Goal: Information Seeking & Learning: Find specific fact

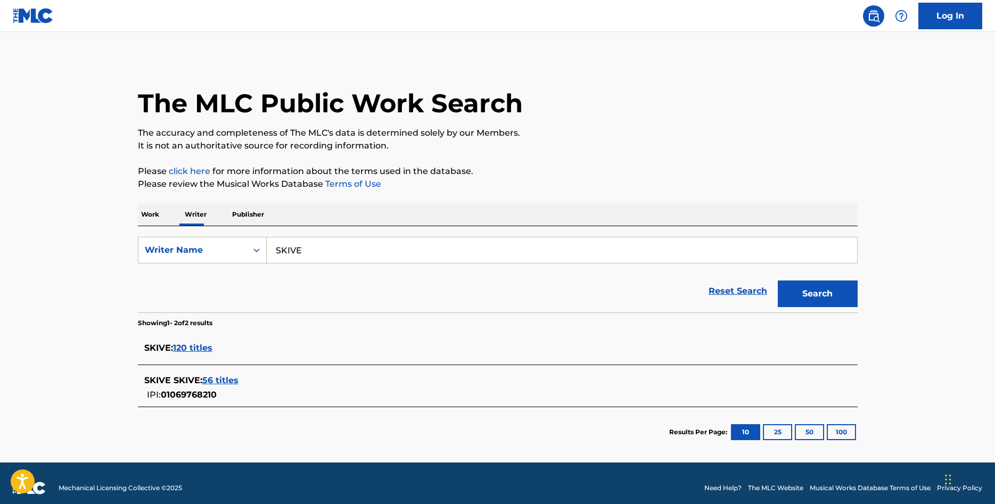
click at [188, 345] on span "120 titles" at bounding box center [192, 348] width 39 height 10
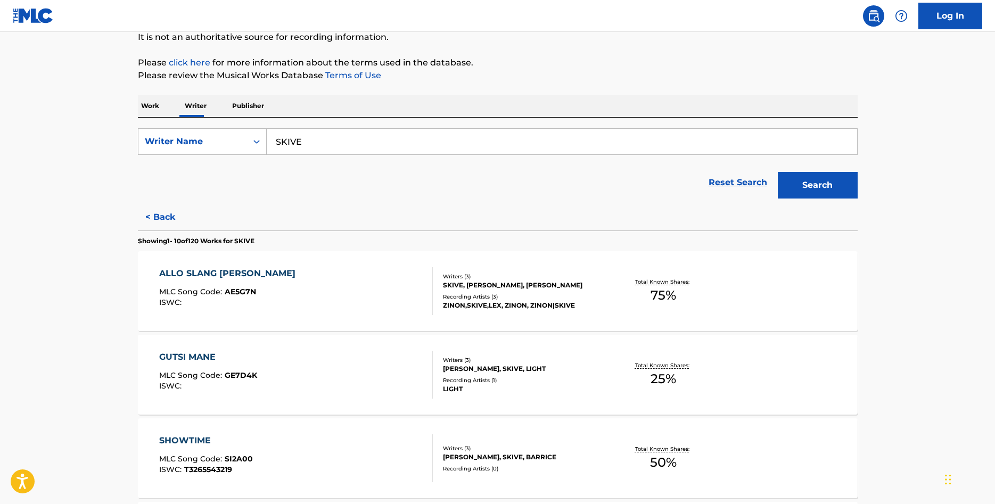
scroll to position [217, 0]
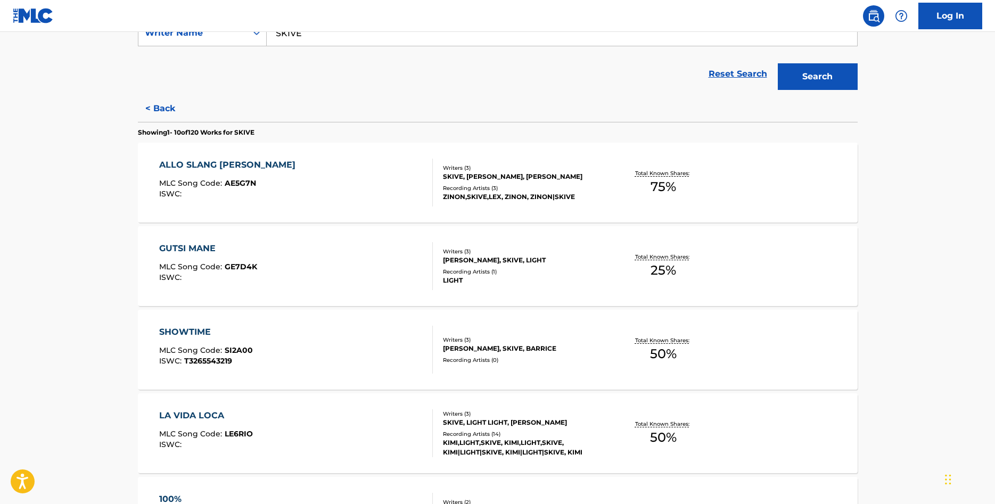
click at [198, 247] on div "GUTSI MANE" at bounding box center [208, 248] width 98 height 13
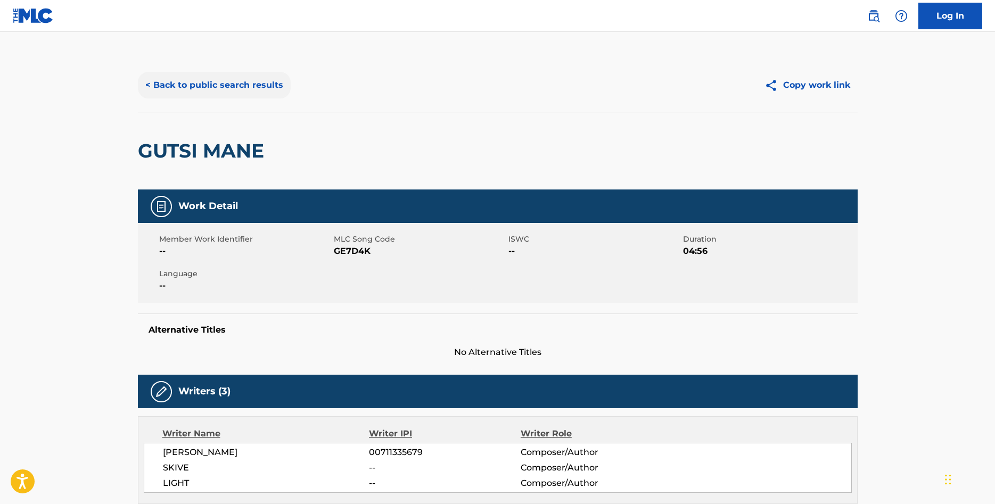
click at [163, 88] on button "< Back to public search results" at bounding box center [214, 85] width 153 height 27
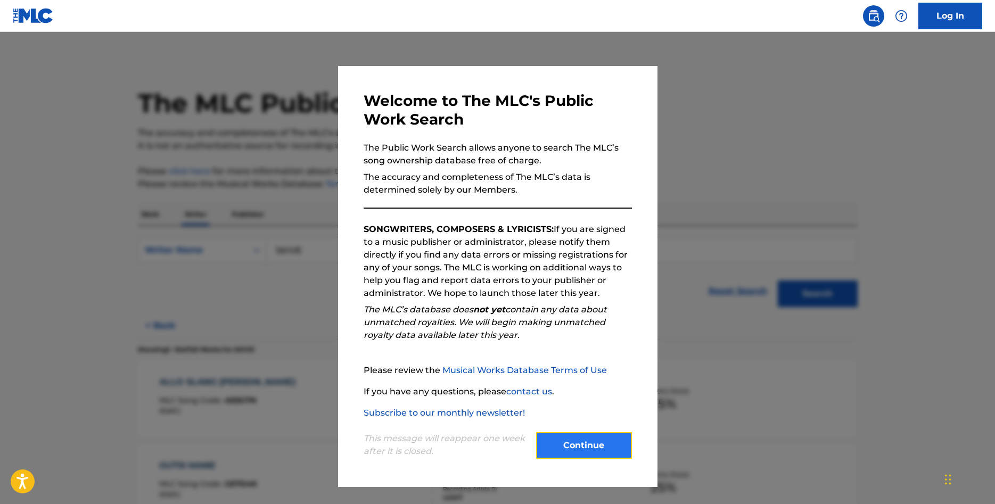
click at [628, 446] on button "Continue" at bounding box center [584, 445] width 96 height 27
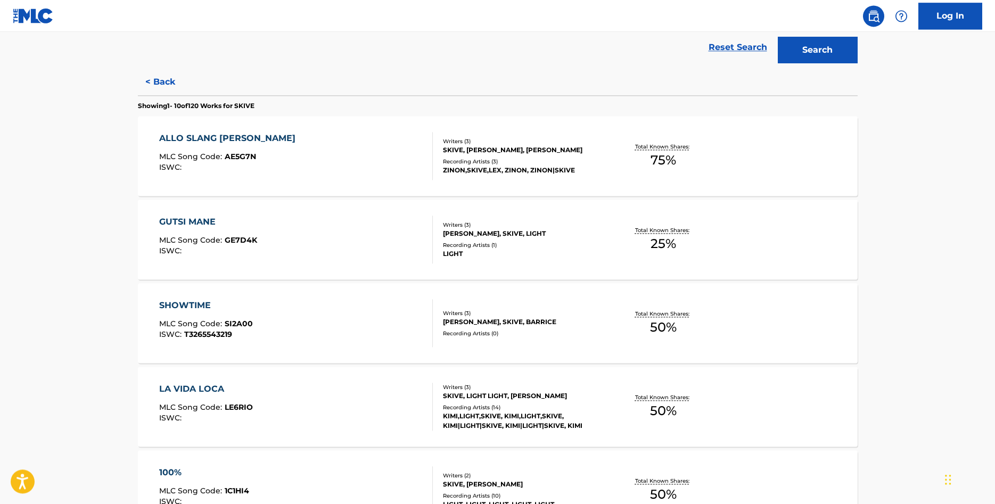
scroll to position [326, 0]
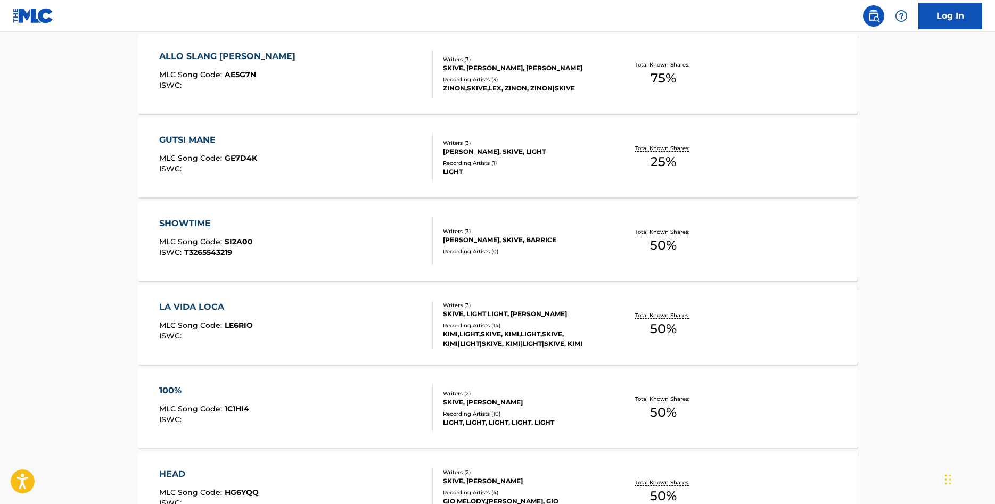
click at [179, 389] on div "100%" at bounding box center [204, 391] width 90 height 13
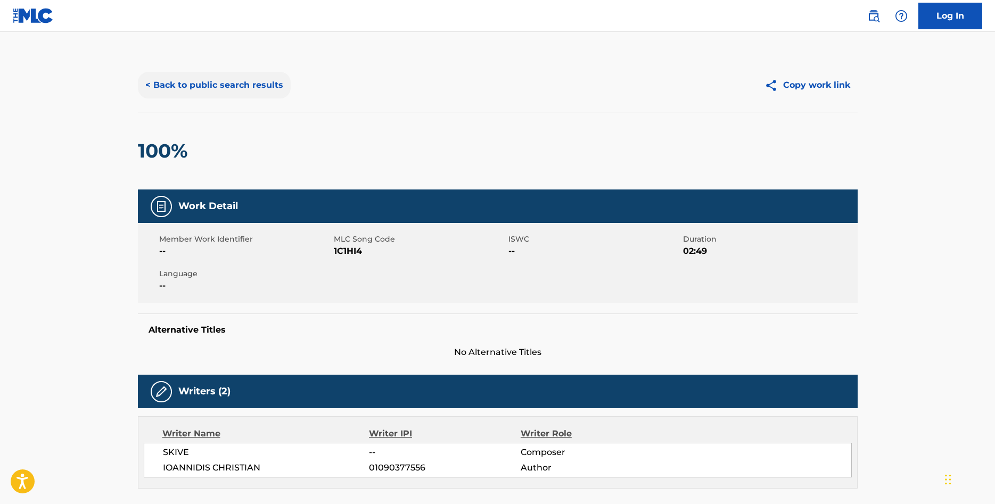
click at [180, 86] on button "< Back to public search results" at bounding box center [214, 85] width 153 height 27
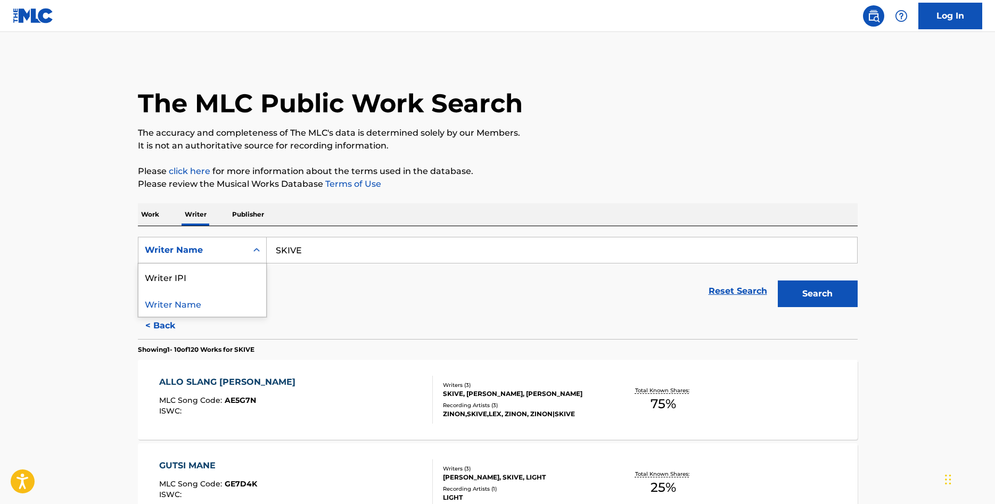
click at [262, 252] on div "Search Form" at bounding box center [256, 250] width 19 height 19
click at [160, 214] on p "Work" at bounding box center [150, 214] width 24 height 22
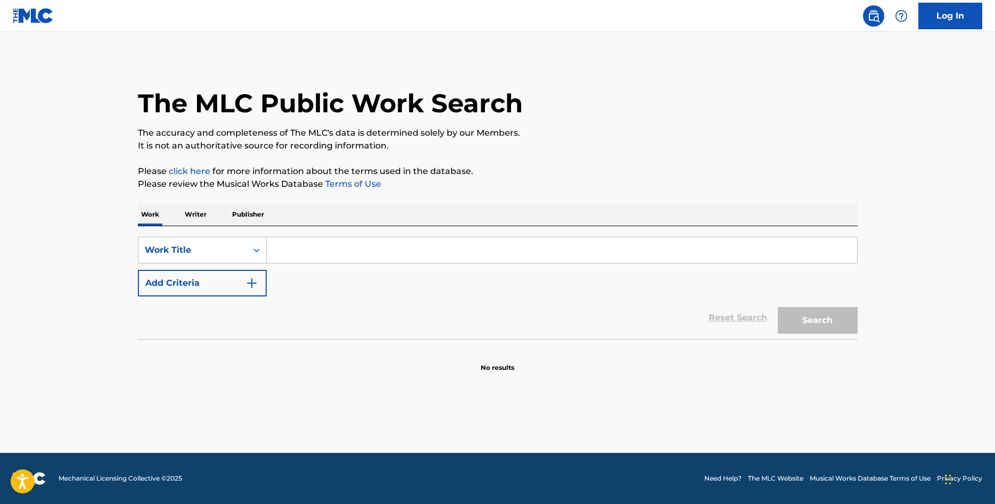
click at [291, 246] on input "Search Form" at bounding box center [562, 251] width 591 height 26
type input "BLOW UP"
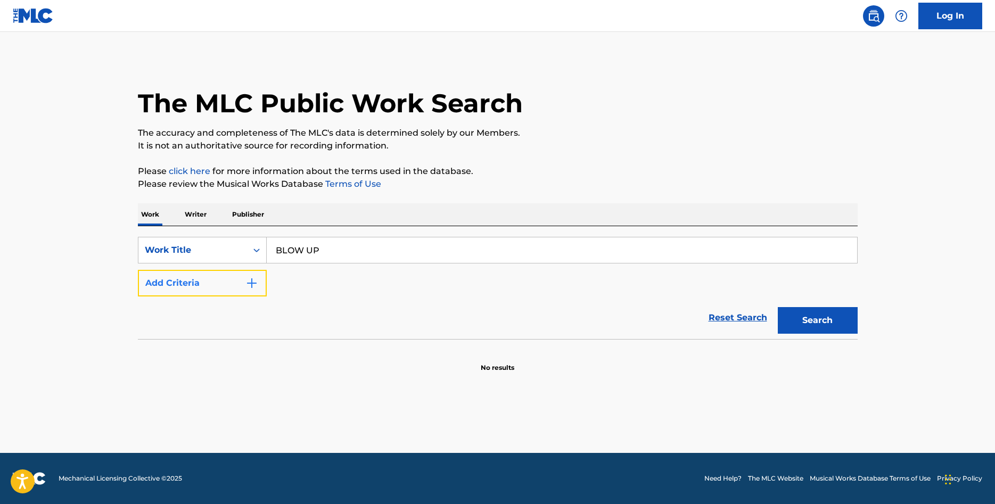
click at [248, 284] on img "Search Form" at bounding box center [252, 283] width 13 height 13
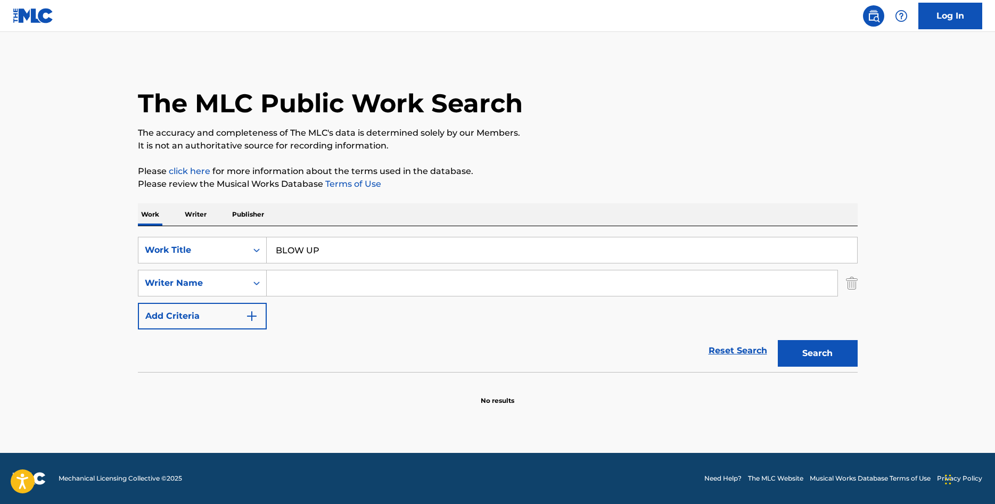
click at [311, 289] on input "Search Form" at bounding box center [552, 284] width 571 height 26
type input "SKIVE"
click at [825, 347] on button "Search" at bounding box center [818, 353] width 80 height 27
drag, startPoint x: 339, startPoint y: 253, endPoint x: 55, endPoint y: 230, distance: 285.4
click at [267, 246] on input "BLOW UP" at bounding box center [562, 251] width 591 height 26
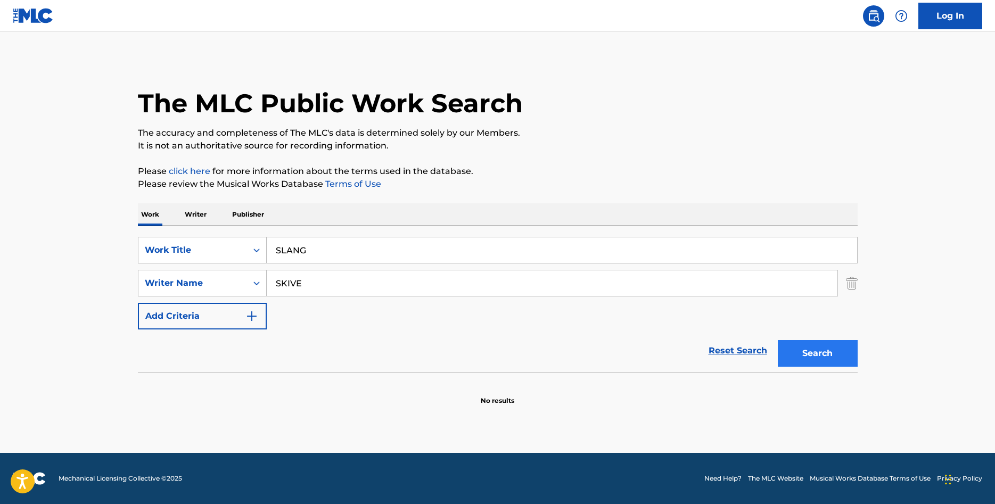
type input "SLANG"
click at [848, 357] on button "Search" at bounding box center [818, 353] width 80 height 27
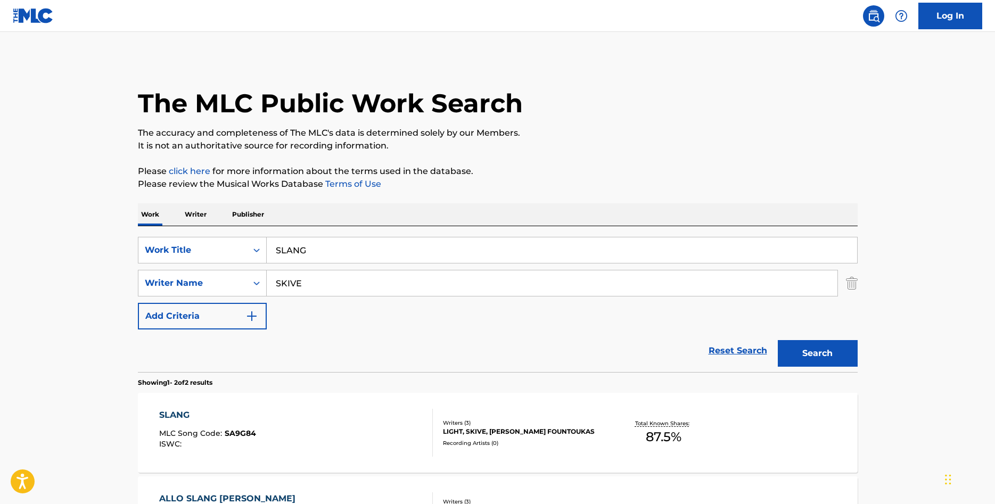
scroll to position [109, 0]
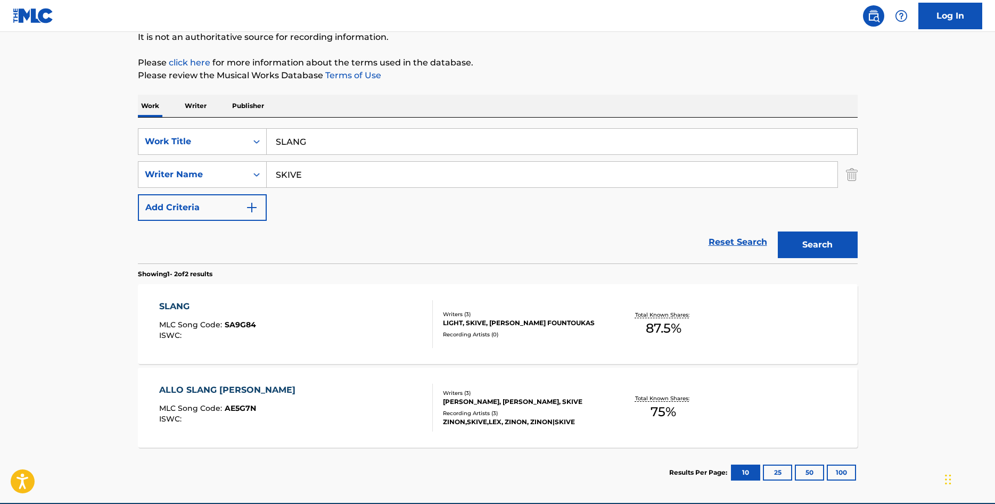
click at [185, 313] on div "SLANG" at bounding box center [207, 306] width 97 height 13
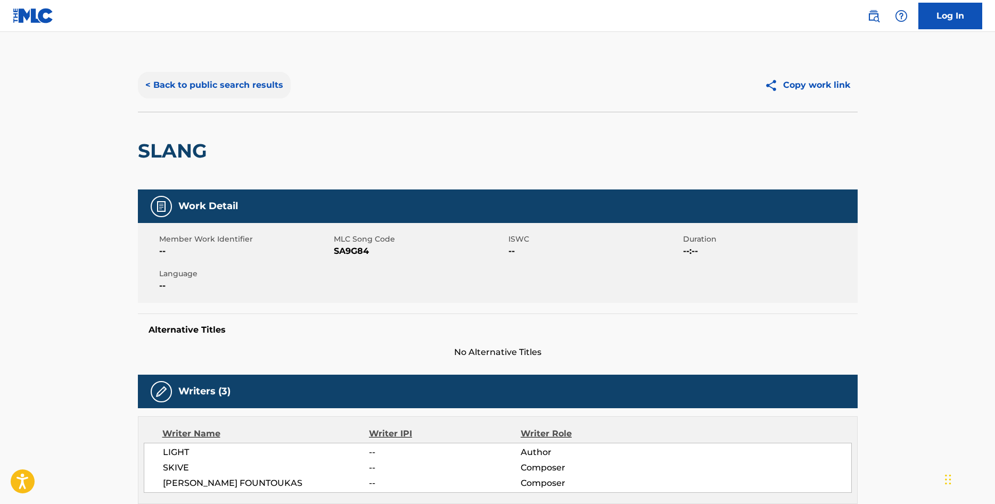
click at [168, 86] on button "< Back to public search results" at bounding box center [214, 85] width 153 height 27
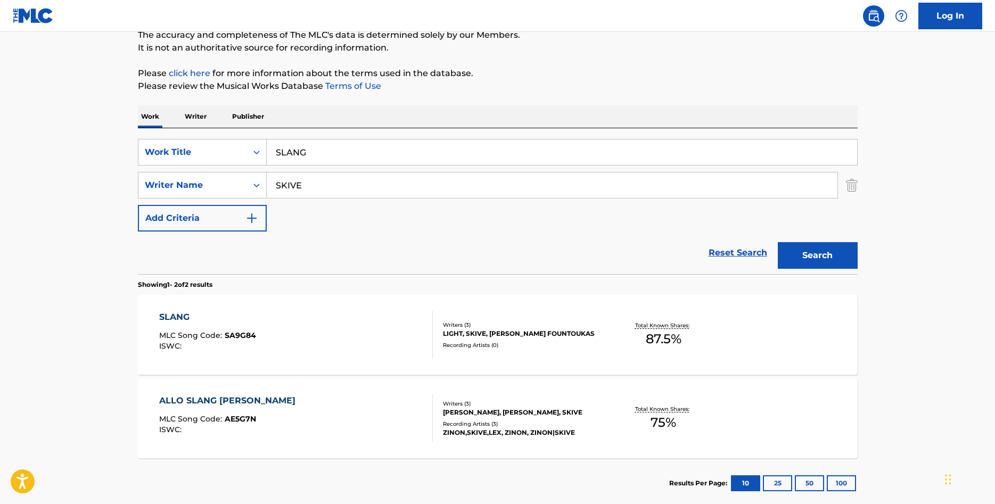
drag, startPoint x: 197, startPoint y: 165, endPoint x: 159, endPoint y: 167, distance: 38.4
click at [267, 165] on input "SLANG" at bounding box center [562, 153] width 591 height 26
type input "PETA TA"
click at [840, 251] on button "Search" at bounding box center [818, 255] width 80 height 27
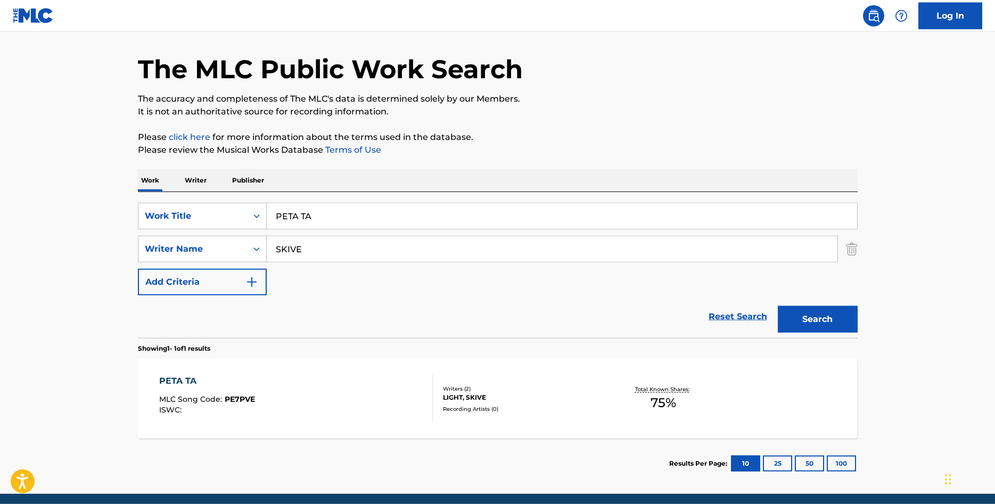
scroll to position [54, 0]
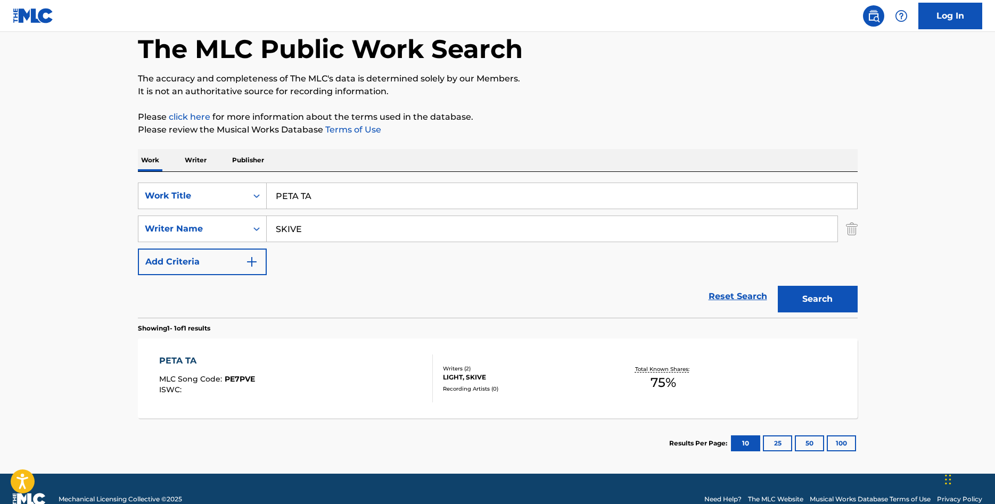
click at [235, 371] on div "PETA TA MLC Song Code : PE7PVE ISWC :" at bounding box center [207, 379] width 96 height 48
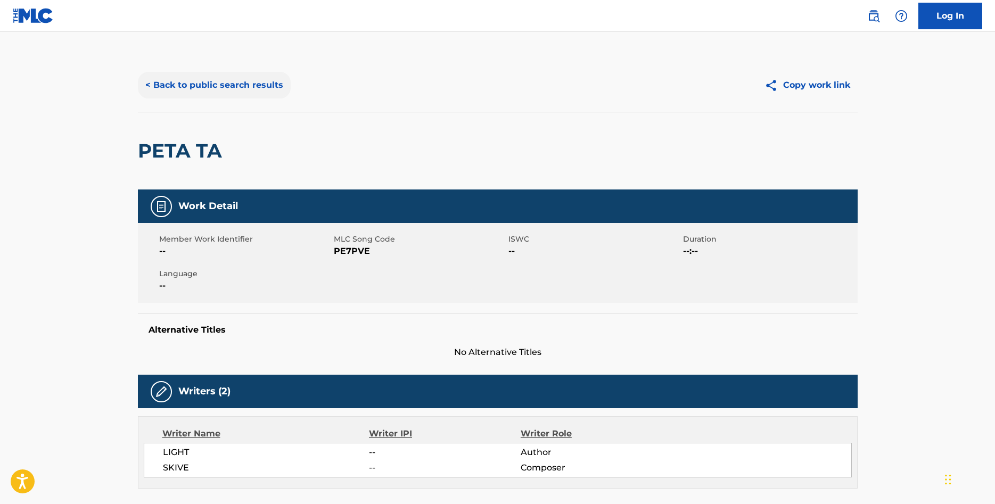
click at [185, 77] on button "< Back to public search results" at bounding box center [214, 85] width 153 height 27
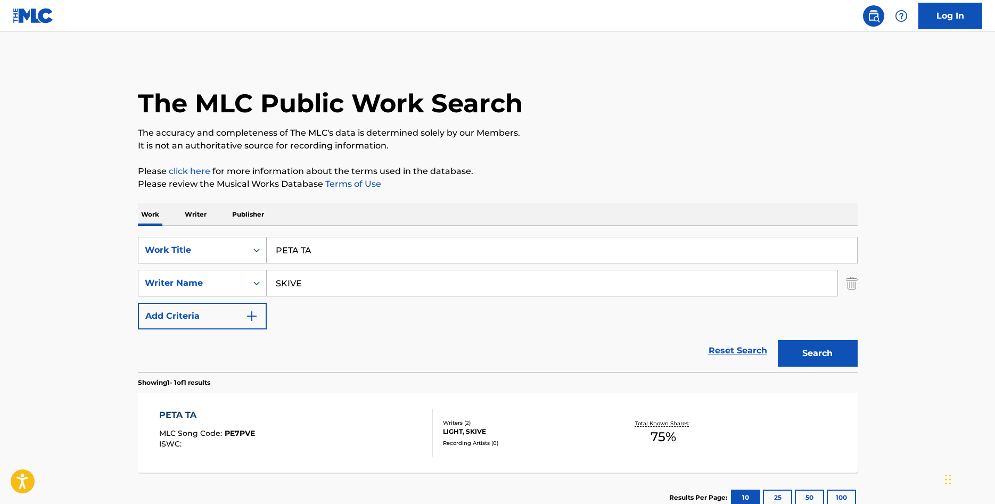
drag, startPoint x: 376, startPoint y: 250, endPoint x: 185, endPoint y: 260, distance: 191.4
click at [267, 260] on input "PETA TA" at bounding box center [562, 251] width 591 height 26
click at [825, 357] on button "Search" at bounding box center [818, 353] width 80 height 27
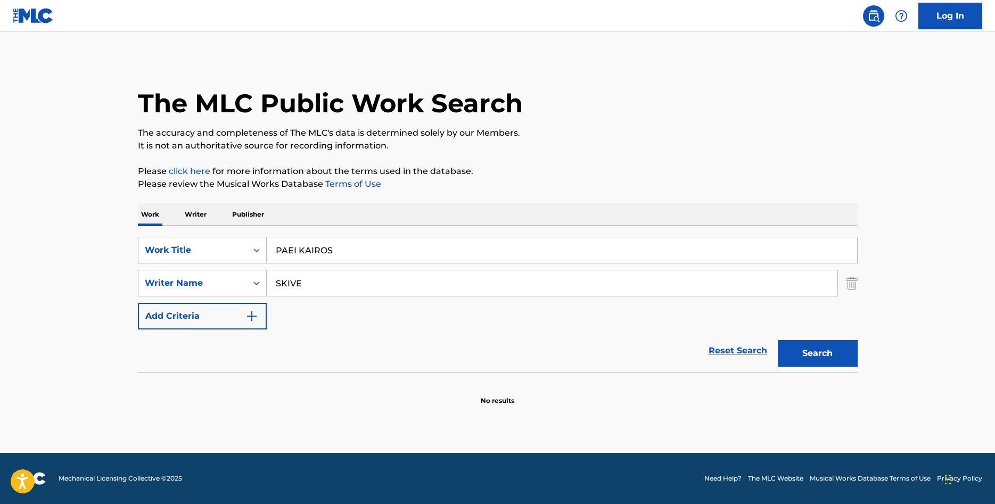
drag, startPoint x: 372, startPoint y: 255, endPoint x: 240, endPoint y: 255, distance: 132.1
click at [267, 255] on input "PAEI KAIROS" at bounding box center [562, 251] width 591 height 26
type input "OJ"
click at [805, 354] on button "Search" at bounding box center [818, 353] width 80 height 27
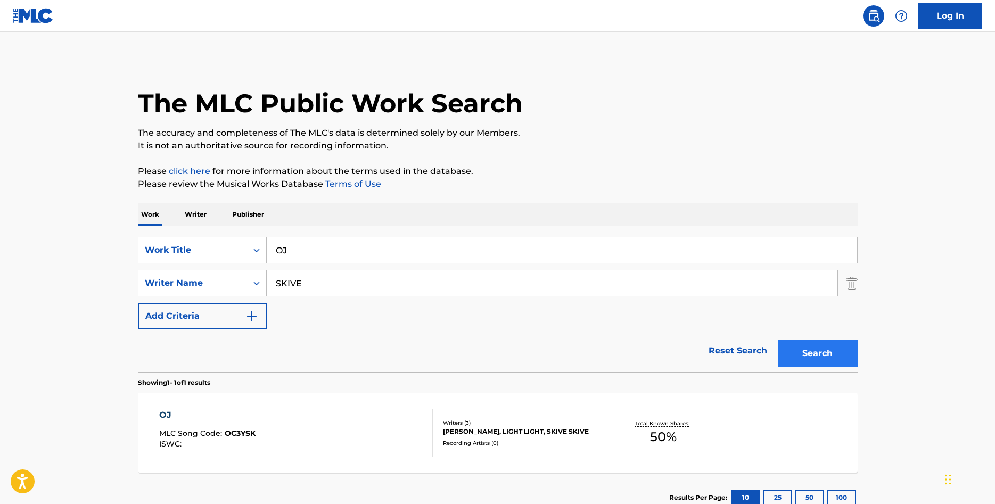
scroll to position [54, 0]
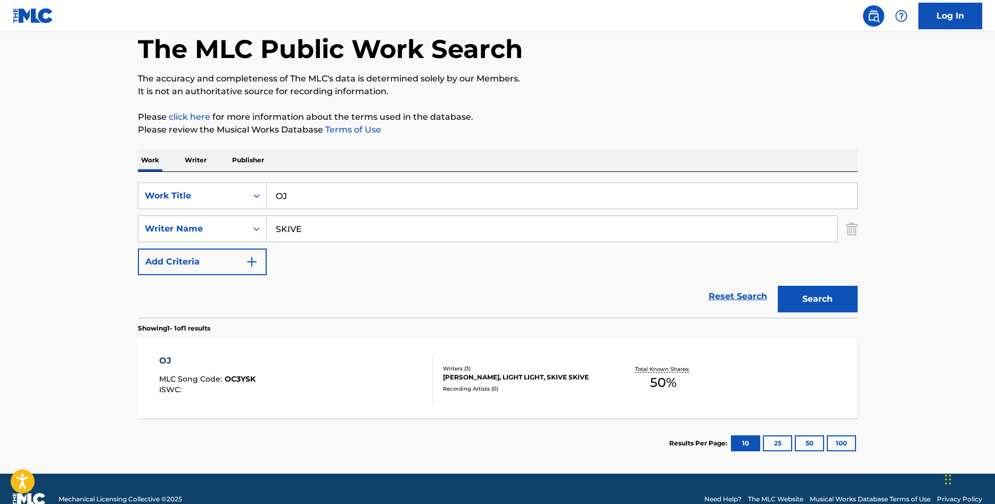
click at [181, 369] on div "OJ MLC Song Code : OC3YSK ISWC :" at bounding box center [207, 379] width 96 height 48
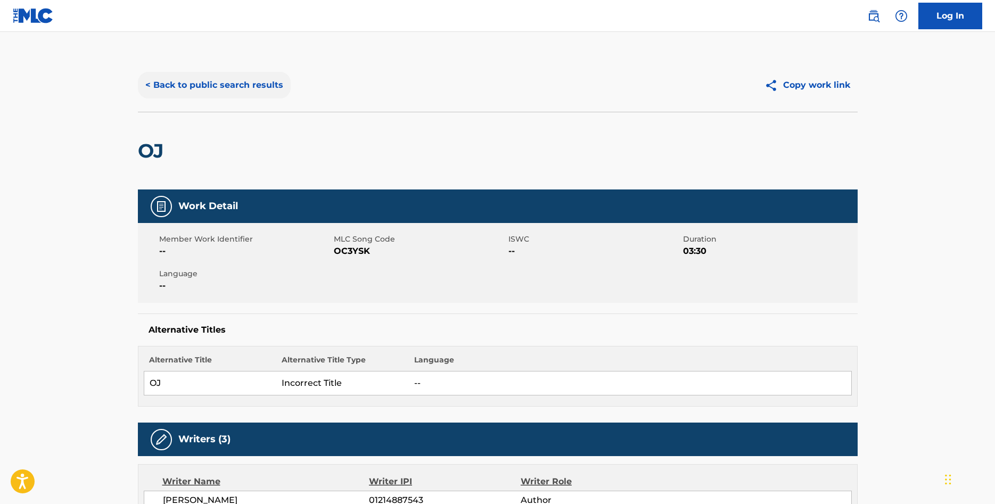
click at [167, 83] on button "< Back to public search results" at bounding box center [214, 85] width 153 height 27
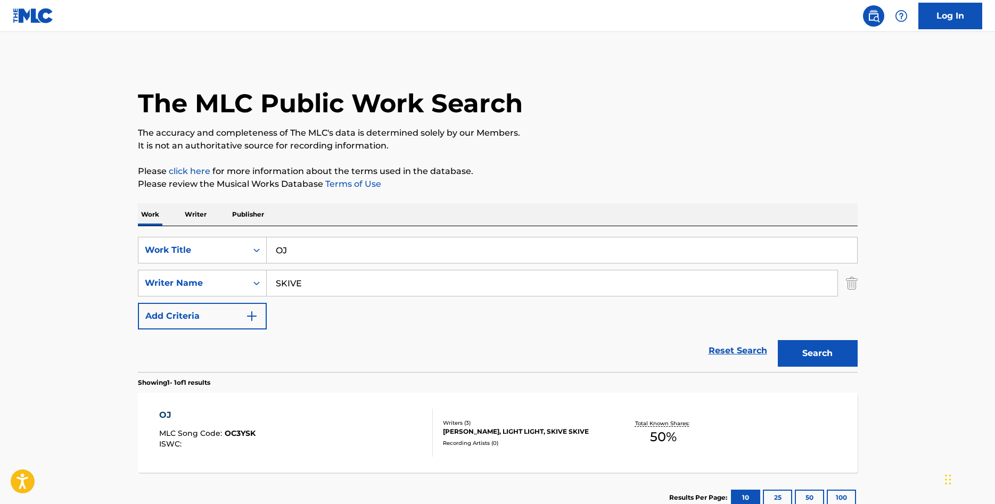
scroll to position [14, 0]
